Goal: Task Accomplishment & Management: Manage account settings

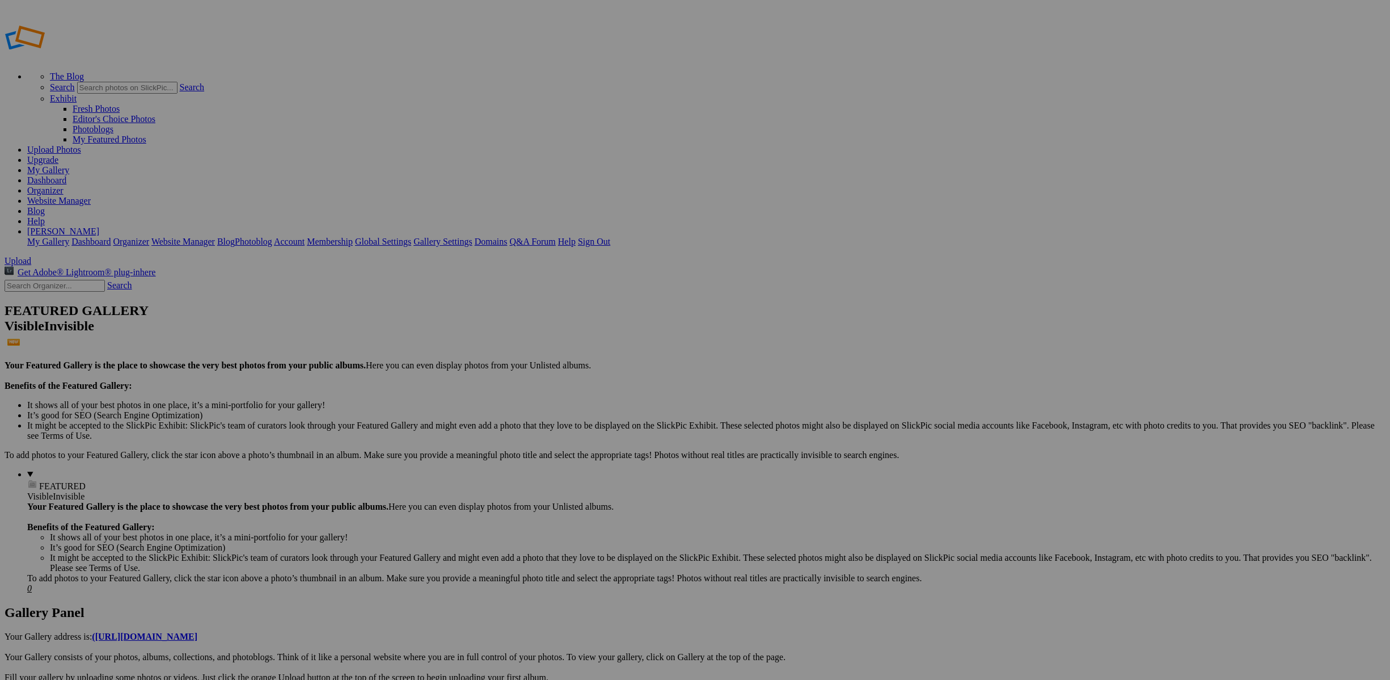
click at [69, 165] on link "My Gallery" at bounding box center [48, 170] width 42 height 10
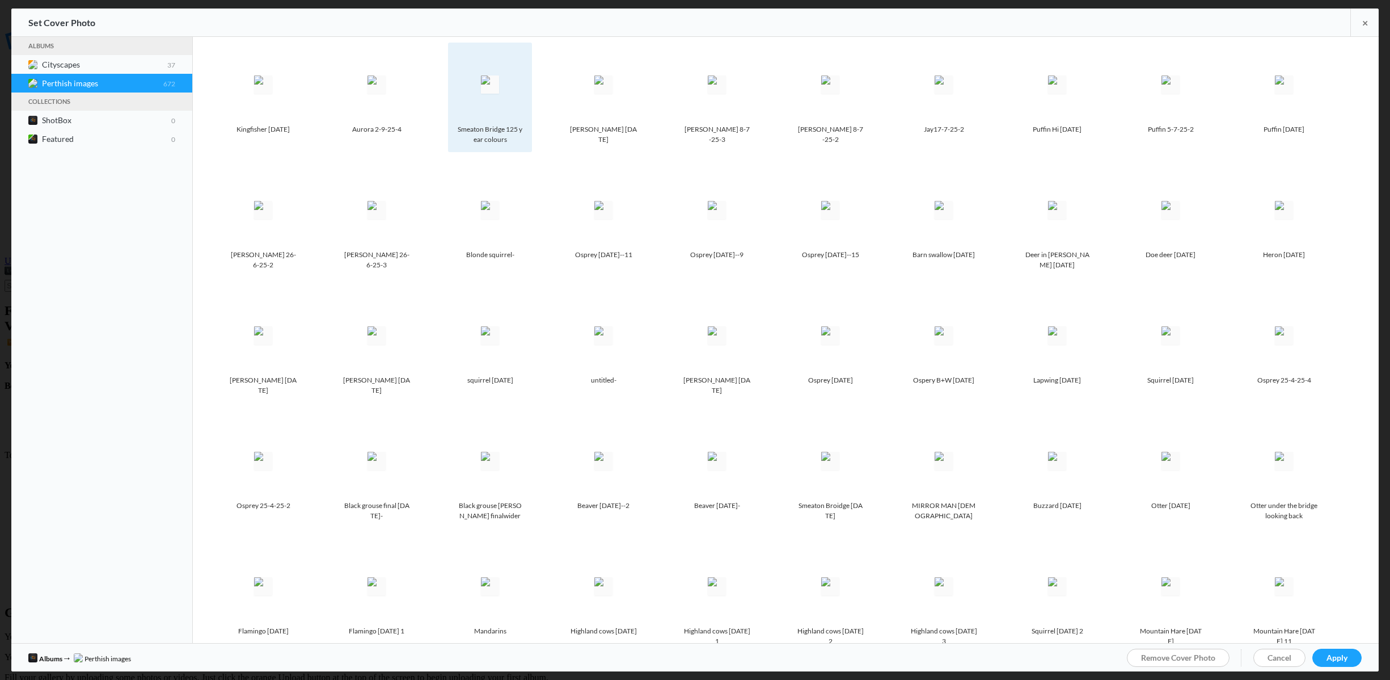
click at [496, 85] on img at bounding box center [490, 84] width 18 height 18
click at [1333, 657] on span "Apply" at bounding box center [1337, 657] width 21 height 10
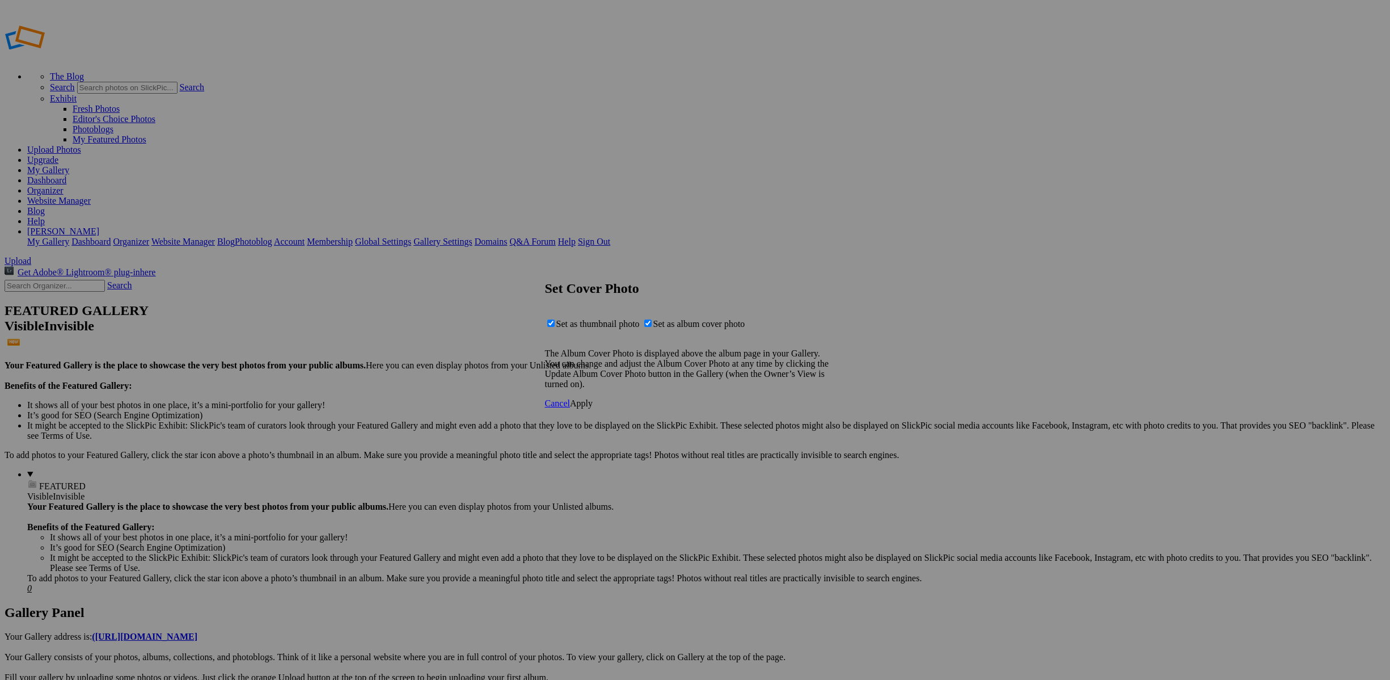
click at [593, 408] on span "Apply" at bounding box center [581, 403] width 23 height 10
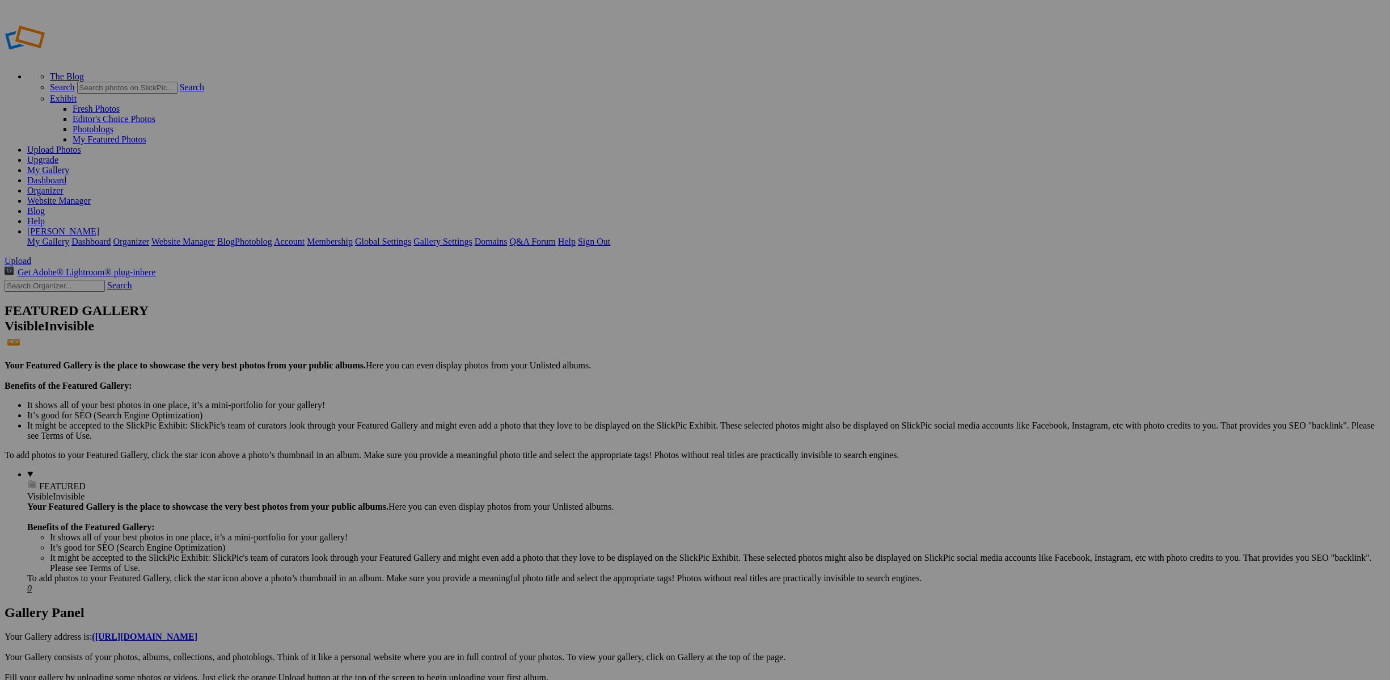
click at [69, 165] on link "My Gallery" at bounding box center [48, 170] width 42 height 10
